Goal: Task Accomplishment & Management: Manage account settings

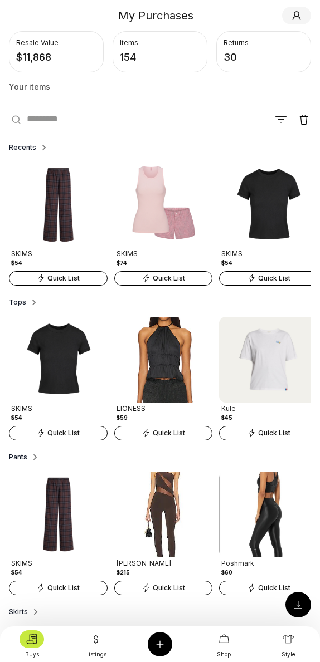
click at [298, 19] on icon at bounding box center [296, 15] width 11 height 11
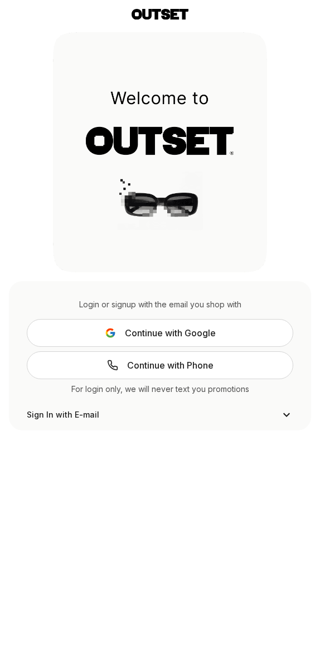
scroll to position [23, 0]
click at [194, 337] on span "Continue with Google" at bounding box center [170, 332] width 91 height 13
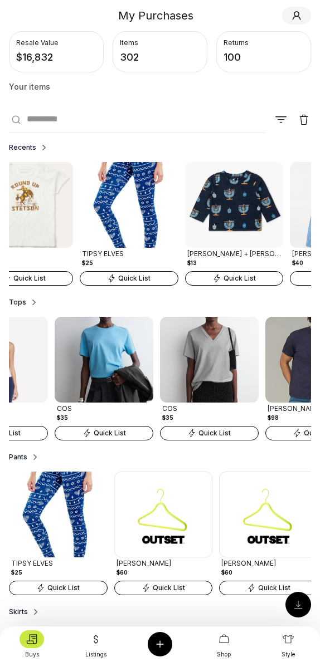
scroll to position [0, 472]
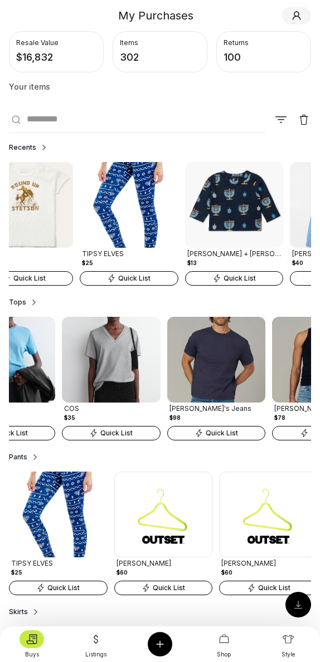
click at [293, 14] on icon at bounding box center [296, 15] width 11 height 11
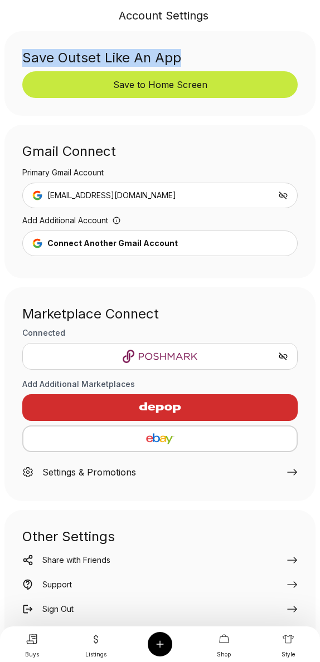
drag, startPoint x: 23, startPoint y: 58, endPoint x: 209, endPoint y: 58, distance: 185.9
click at [209, 58] on div "Save Outset Like An App" at bounding box center [159, 60] width 275 height 22
copy div "Save Outset Like An App"
